Goal: Navigation & Orientation: Find specific page/section

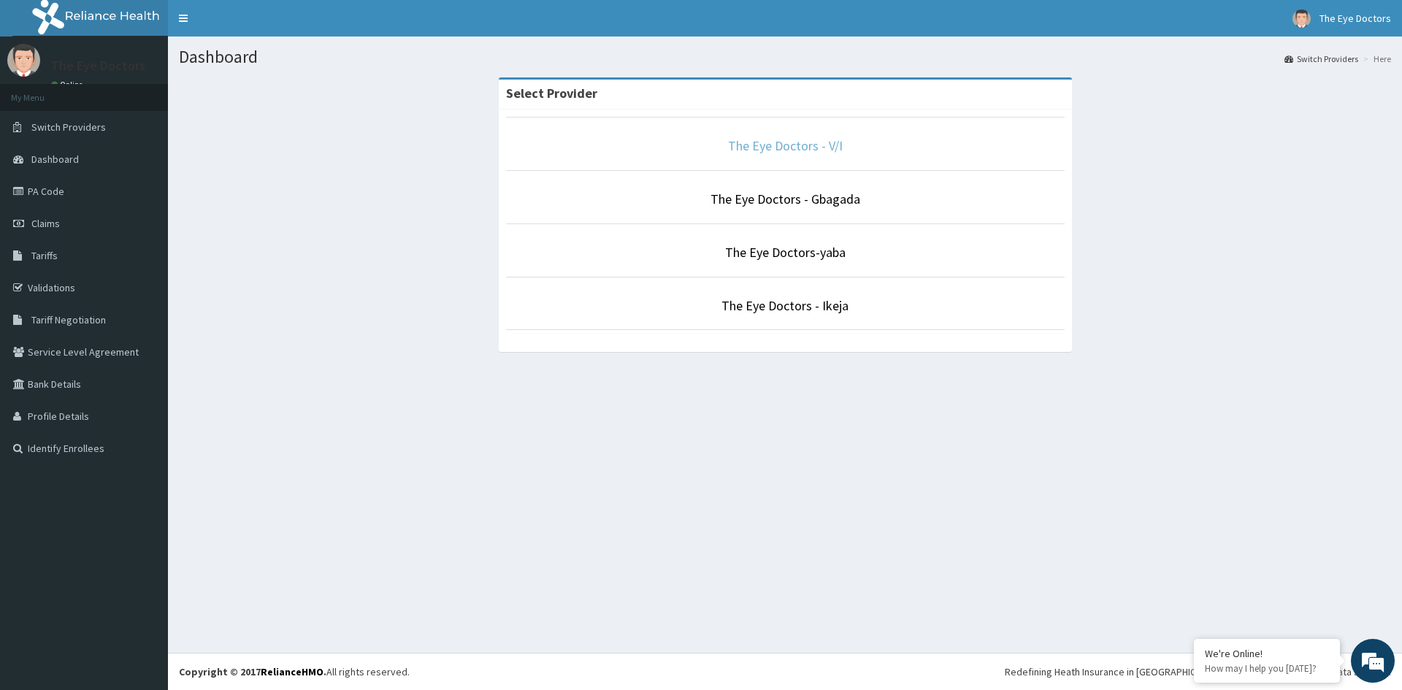
click at [787, 153] on link "The Eye Doctors - V/I" at bounding box center [785, 145] width 115 height 17
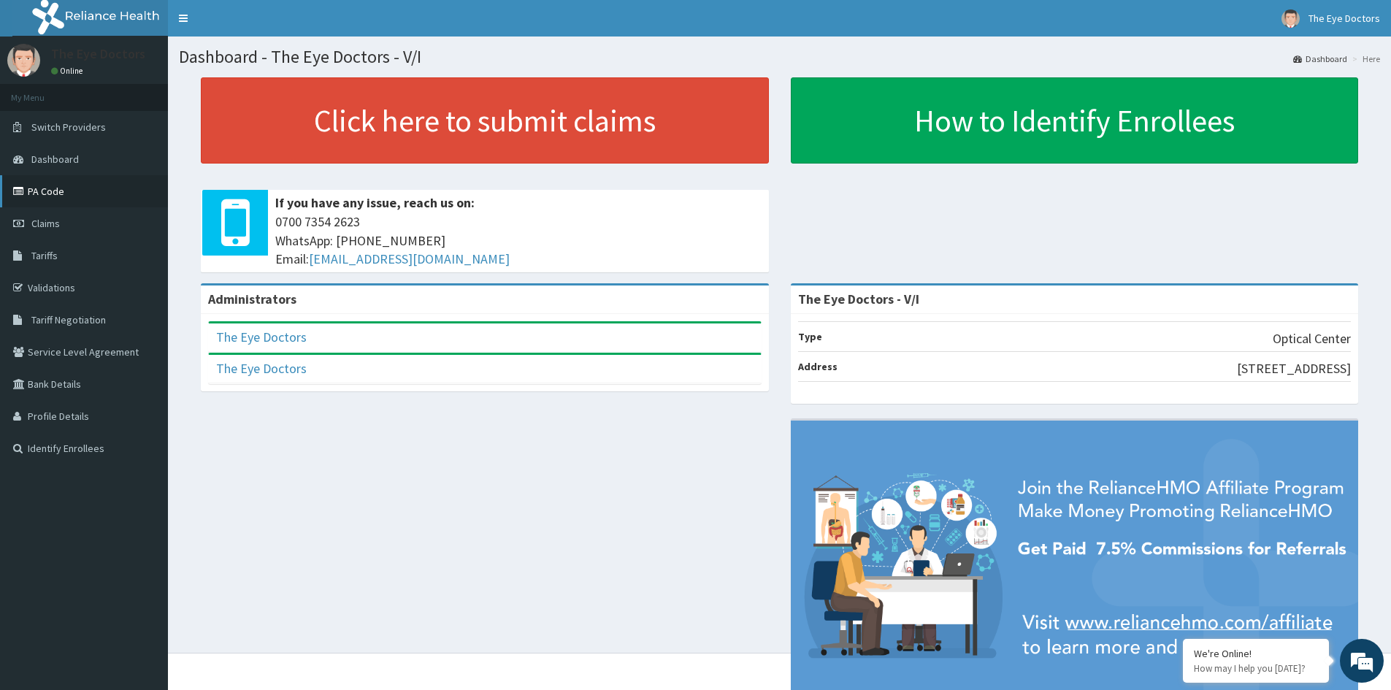
click at [78, 193] on link "PA Code" at bounding box center [84, 191] width 168 height 32
